Goal: Use online tool/utility

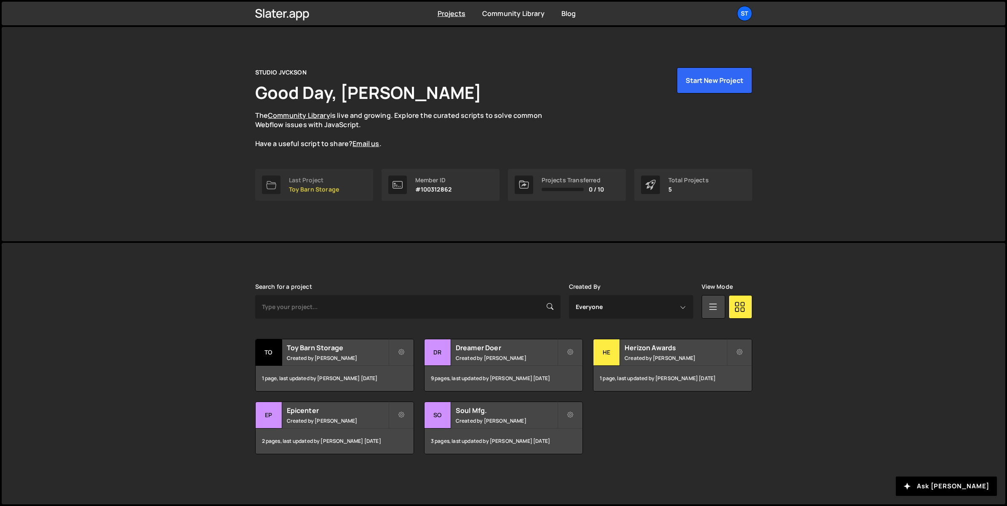
click at [318, 189] on p "Toy Barn Storage" at bounding box center [314, 189] width 51 height 7
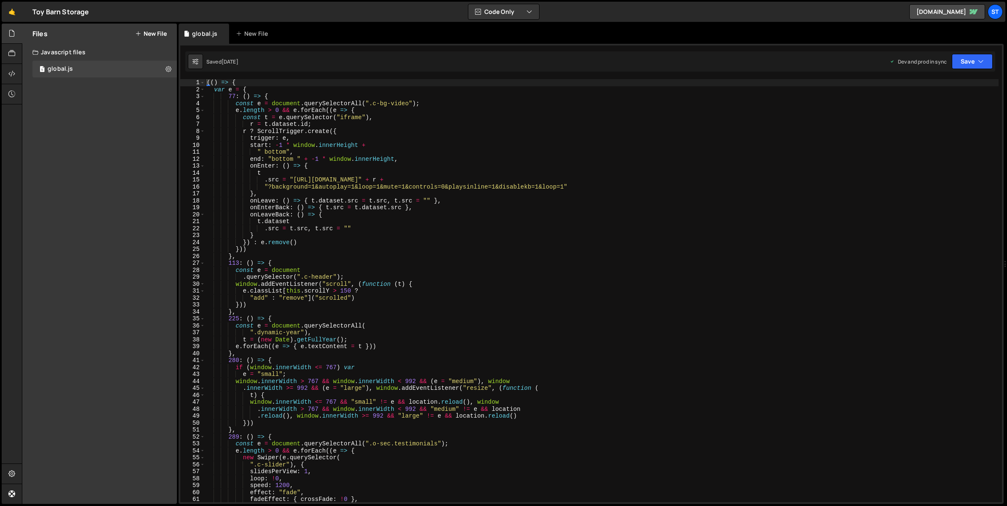
click at [592, 237] on div "(( ) => { var e = { 77 : ( ) => { const e = document . querySelectorAll ( ".c-b…" at bounding box center [602, 297] width 794 height 437
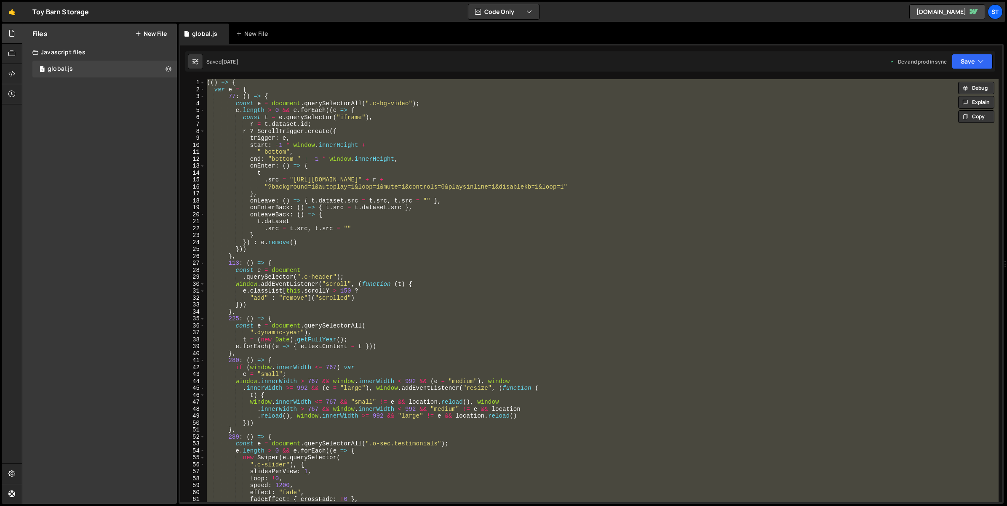
paste textarea
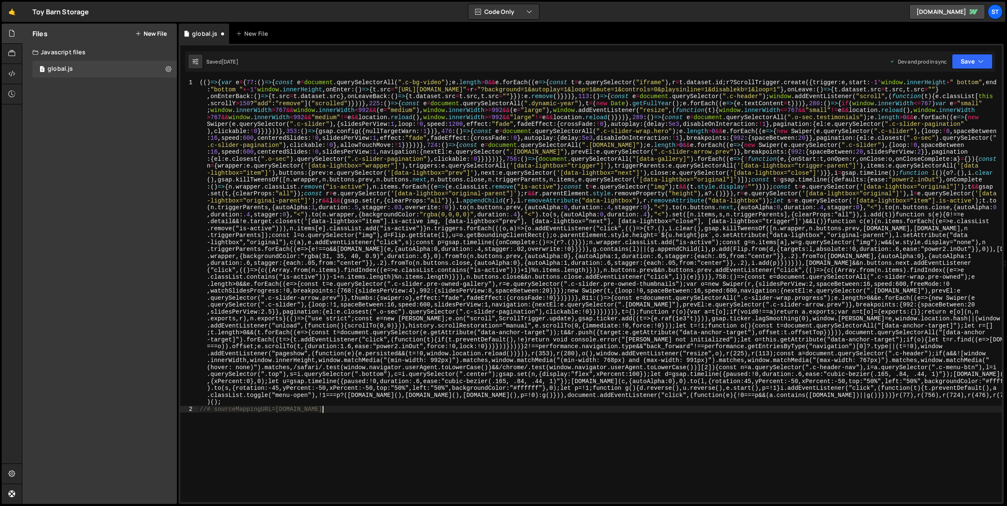
type textarea "var e = {"
